Goal: Check status

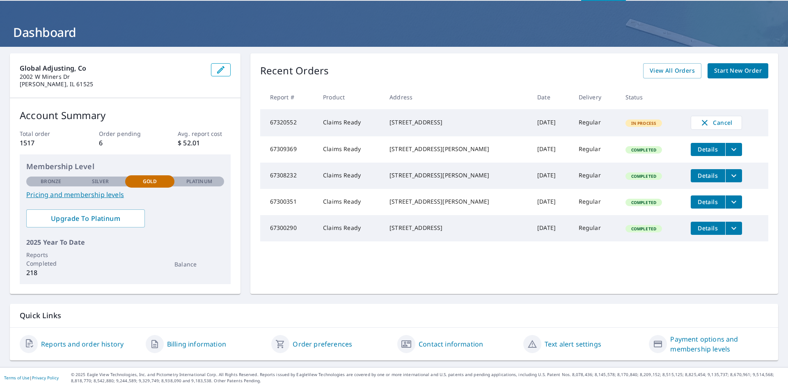
scroll to position [29, 0]
click at [680, 74] on span "View All Orders" at bounding box center [672, 71] width 45 height 10
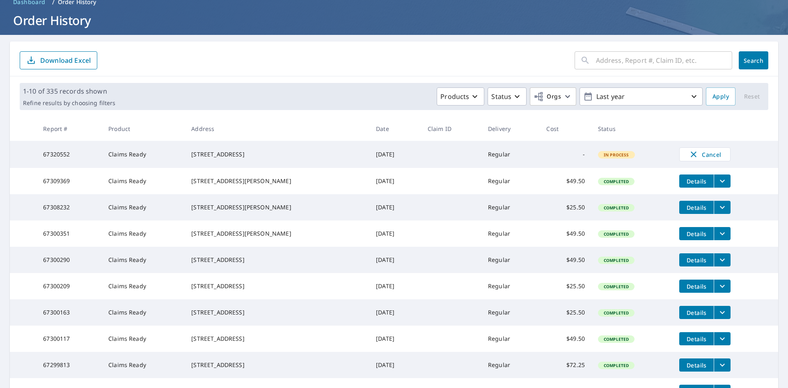
scroll to position [82, 0]
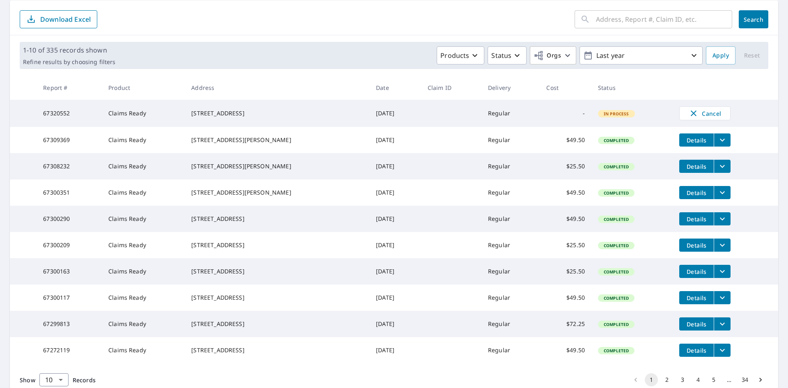
click at [720, 252] on button "filesDropdownBtn-67300209" at bounding box center [722, 245] width 17 height 13
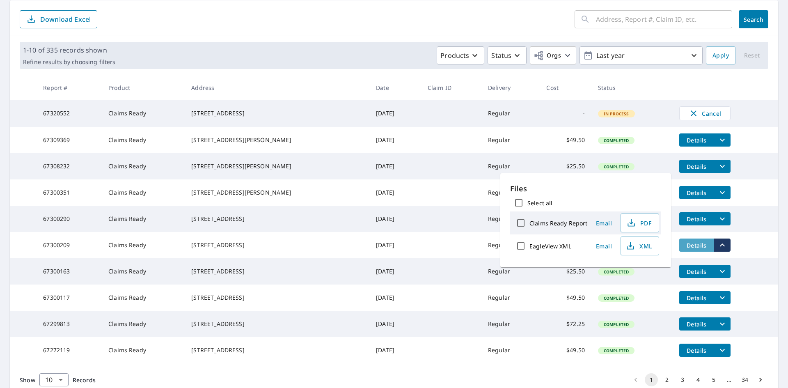
click at [689, 249] on span "Details" at bounding box center [697, 245] width 25 height 8
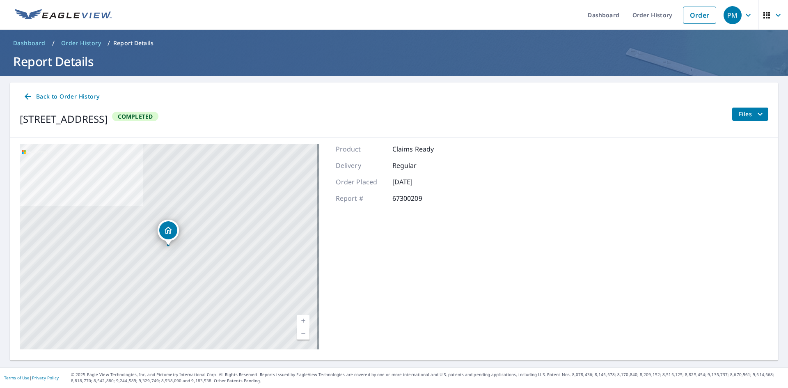
click at [739, 117] on span "Files" at bounding box center [752, 114] width 26 height 10
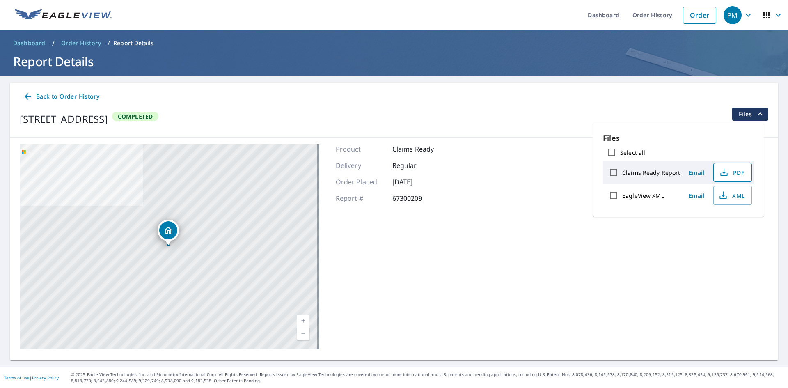
click at [737, 173] on span "PDF" at bounding box center [732, 173] width 26 height 10
